Goal: Check status: Check status

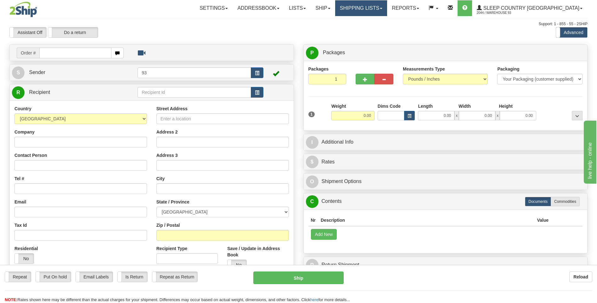
click at [387, 8] on link "Shipping lists" at bounding box center [361, 8] width 52 height 16
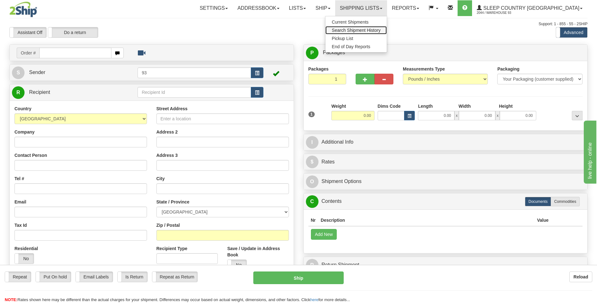
click at [380, 31] on span "Search Shipment History" at bounding box center [355, 30] width 49 height 5
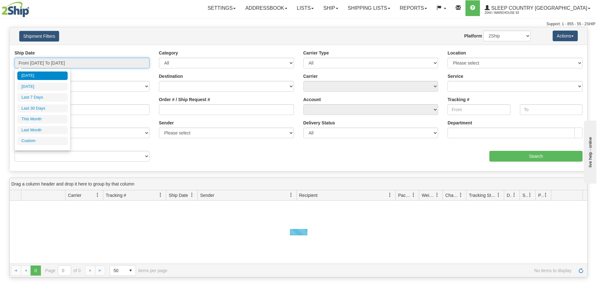
click at [68, 65] on input "From 09/01/2025 To 09/02/2025" at bounding box center [81, 63] width 135 height 11
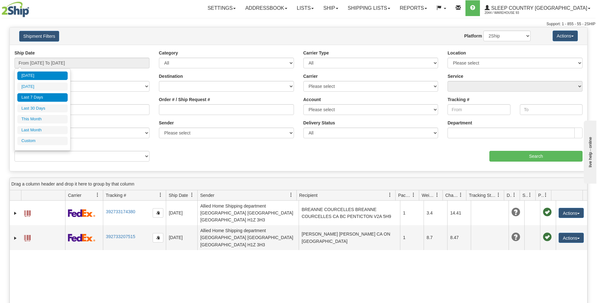
click at [51, 96] on li "Last 7 Days" at bounding box center [42, 97] width 50 height 8
type input "From 08/27/2025 To 09/02/2025"
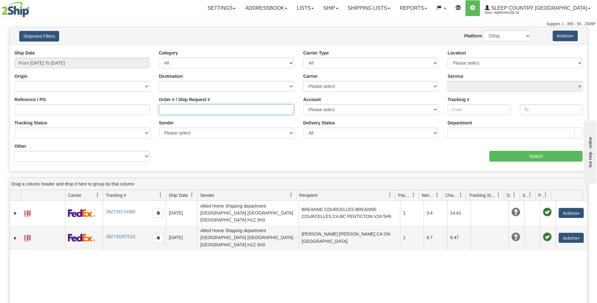
click at [167, 109] on input "Order # / Ship Request #" at bounding box center [226, 109] width 135 height 11
paste input "9000I017095"
type input "9000I017095"
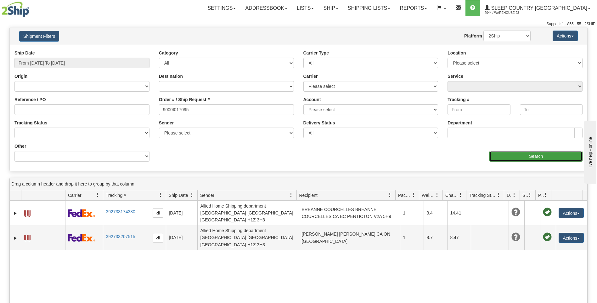
click at [524, 153] on input "Search" at bounding box center [535, 156] width 93 height 11
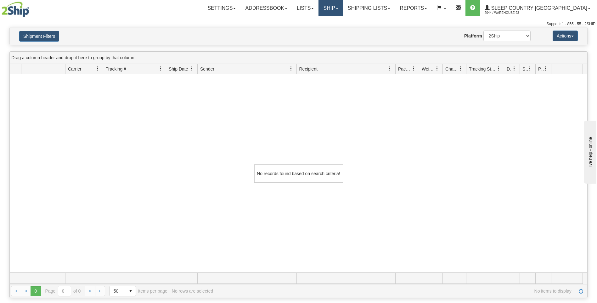
click at [342, 6] on link "Ship" at bounding box center [330, 8] width 24 height 16
click at [316, 24] on span "Ship Screen" at bounding box center [304, 21] width 24 height 5
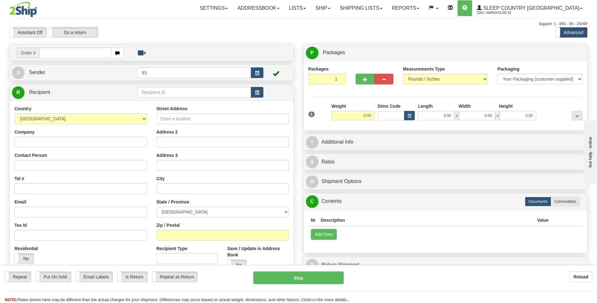
click at [69, 56] on input "text" at bounding box center [75, 52] width 72 height 11
type input "9000I017095"
